Goal: Information Seeking & Learning: Learn about a topic

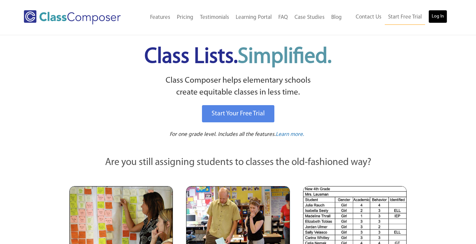
click at [436, 17] on link "Log In" at bounding box center [437, 16] width 19 height 13
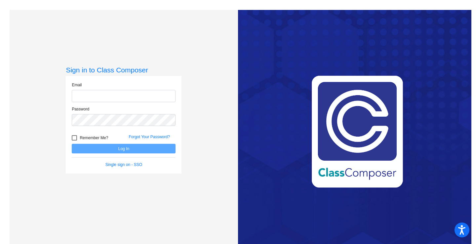
type input "dcucinello@lehsd.org"
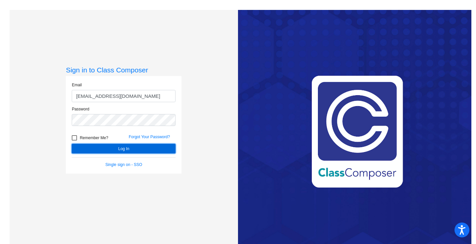
click at [124, 148] on button "Log In" at bounding box center [124, 149] width 104 height 10
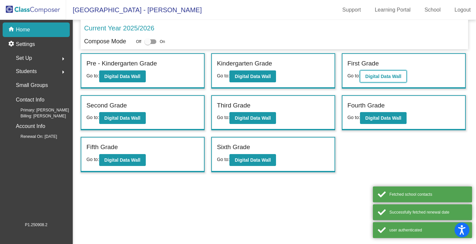
click at [392, 76] on b "Digital Data Wall" at bounding box center [383, 76] width 36 height 5
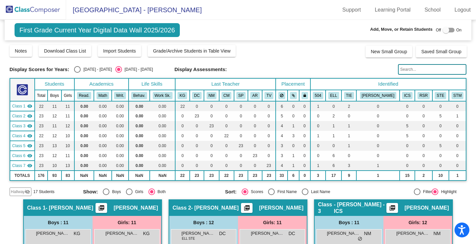
click at [254, 21] on div "First Grade Current Year Digital Data Wall 2025/2026 Add, Move, or Retain Stude…" at bounding box center [238, 30] width 467 height 20
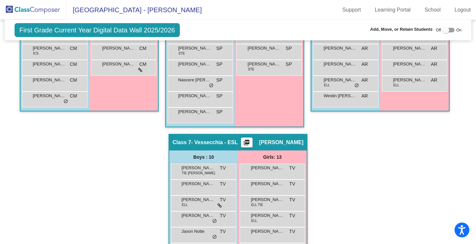
scroll to position [555, 0]
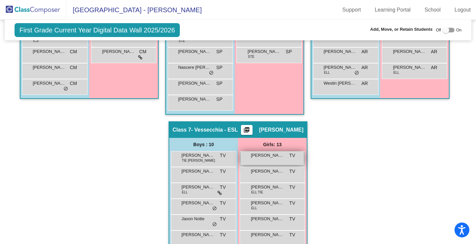
click at [268, 157] on span "Ariel Birch" at bounding box center [267, 155] width 33 height 7
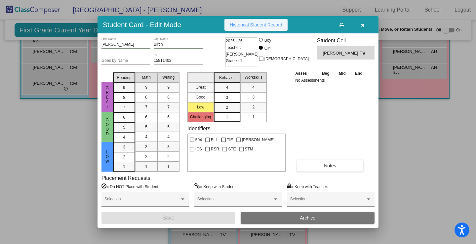
click at [276, 25] on span "Historical Student Record" at bounding box center [256, 24] width 53 height 5
click at [363, 23] on icon "button" at bounding box center [363, 25] width 4 height 5
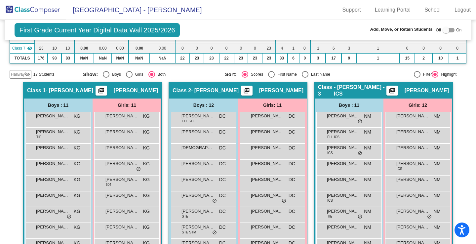
scroll to position [0, 0]
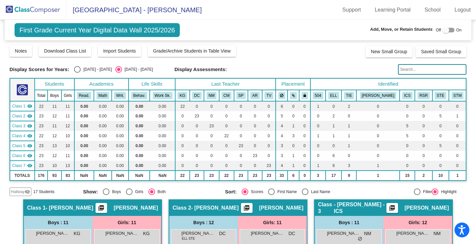
click at [75, 66] on div "Select an option" at bounding box center [77, 69] width 7 height 7
click at [77, 73] on input "2024 - 2025" at bounding box center [77, 73] width 0 height 0
radio input "true"
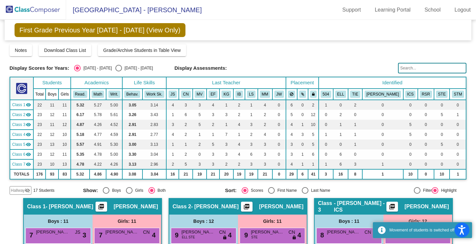
click at [476, 139] on mat-sidenav-content "First Grade Previous Year 2024 - 2025 (View Only) Add, Move, or Retain Students…" at bounding box center [238, 132] width 476 height 224
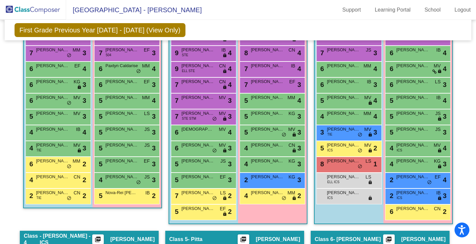
scroll to position [205, 0]
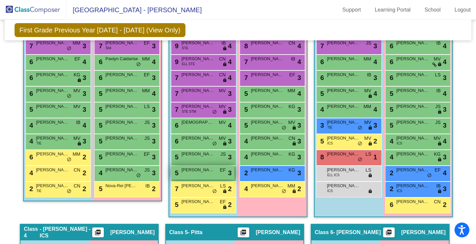
click at [196, 172] on span "Lucas Diaz" at bounding box center [197, 170] width 33 height 7
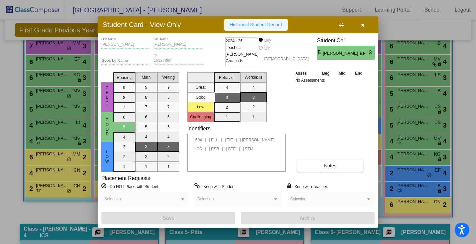
click at [256, 27] on span "Historical Student Record" at bounding box center [256, 24] width 53 height 5
